Goal: Navigation & Orientation: Go to known website

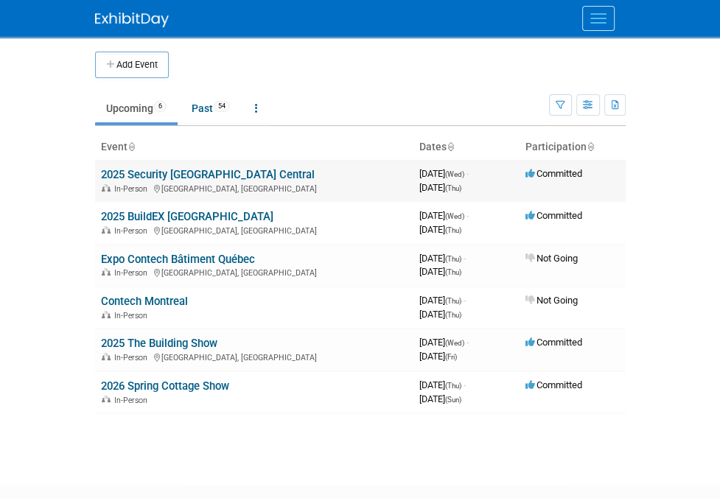
click at [101, 185] on div "In-Person [GEOGRAPHIC_DATA], [GEOGRAPHIC_DATA]" at bounding box center [254, 188] width 307 height 12
click at [101, 175] on link "2025 Security [GEOGRAPHIC_DATA] Central" at bounding box center [208, 174] width 214 height 13
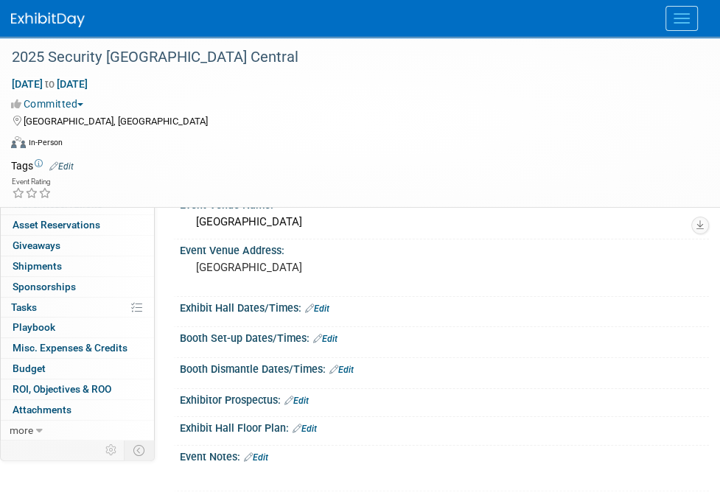
click at [293, 176] on link "https://securitycanada.com/exhibit/central/" at bounding box center [250, 179] width 104 height 12
